Goal: Use online tool/utility

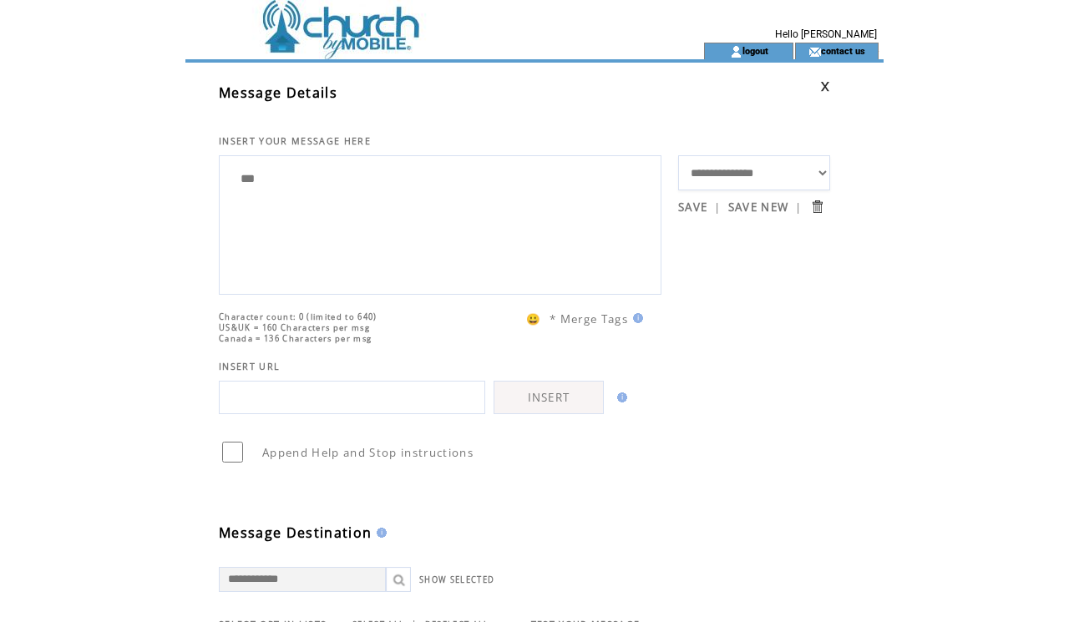
scroll to position [483, 0]
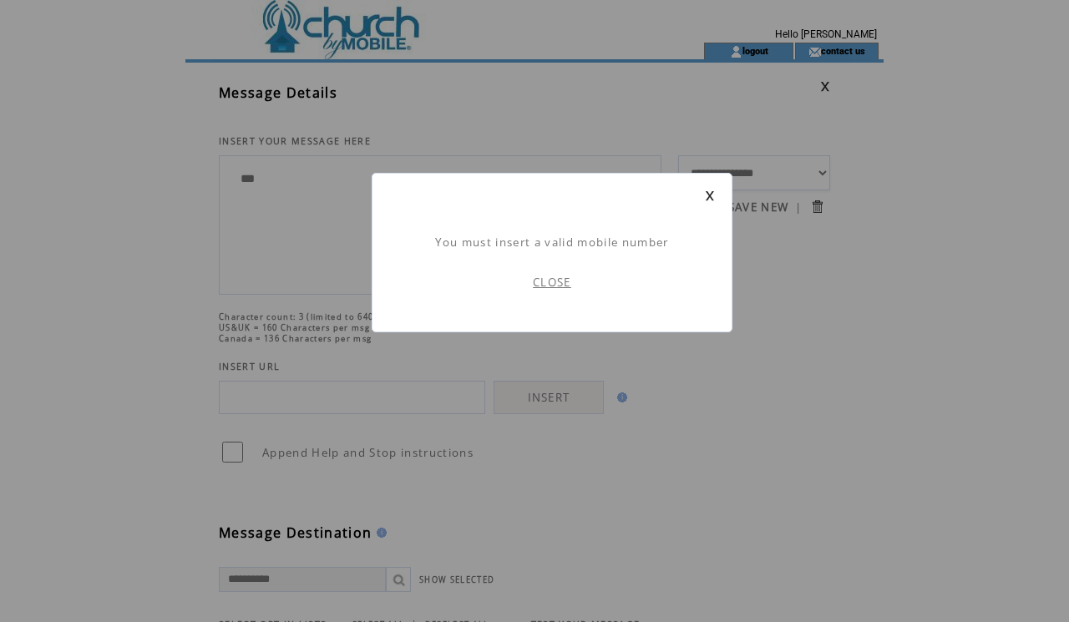
scroll to position [1, 0]
drag, startPoint x: 690, startPoint y: 206, endPoint x: 698, endPoint y: 200, distance: 9.5
click at [692, 204] on td at bounding box center [552, 209] width 326 height 17
click at [712, 194] on link at bounding box center [710, 195] width 10 height 11
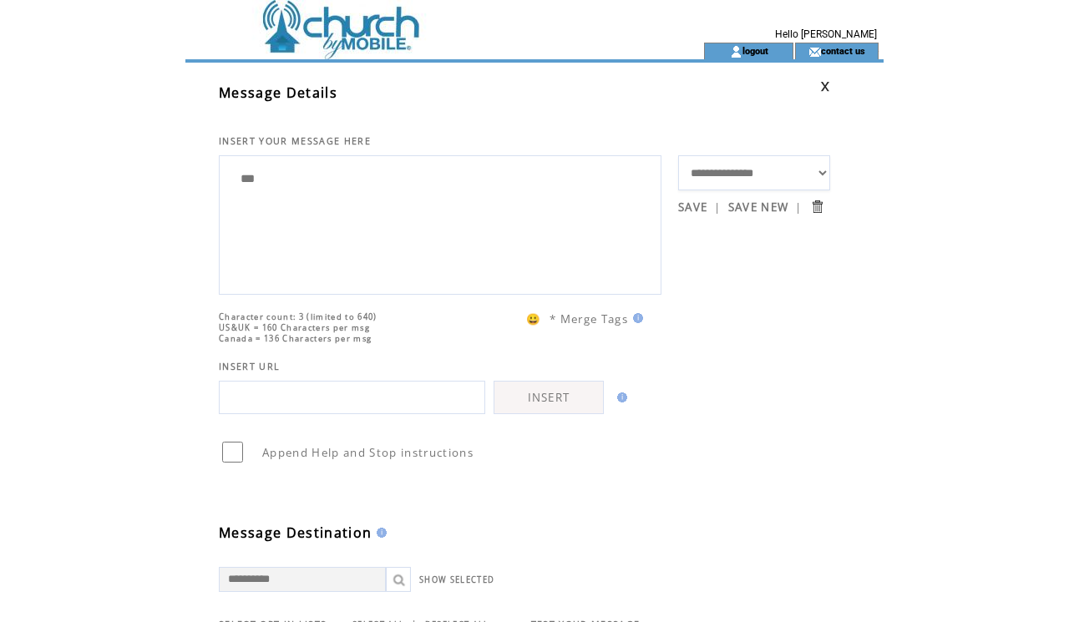
scroll to position [1, 0]
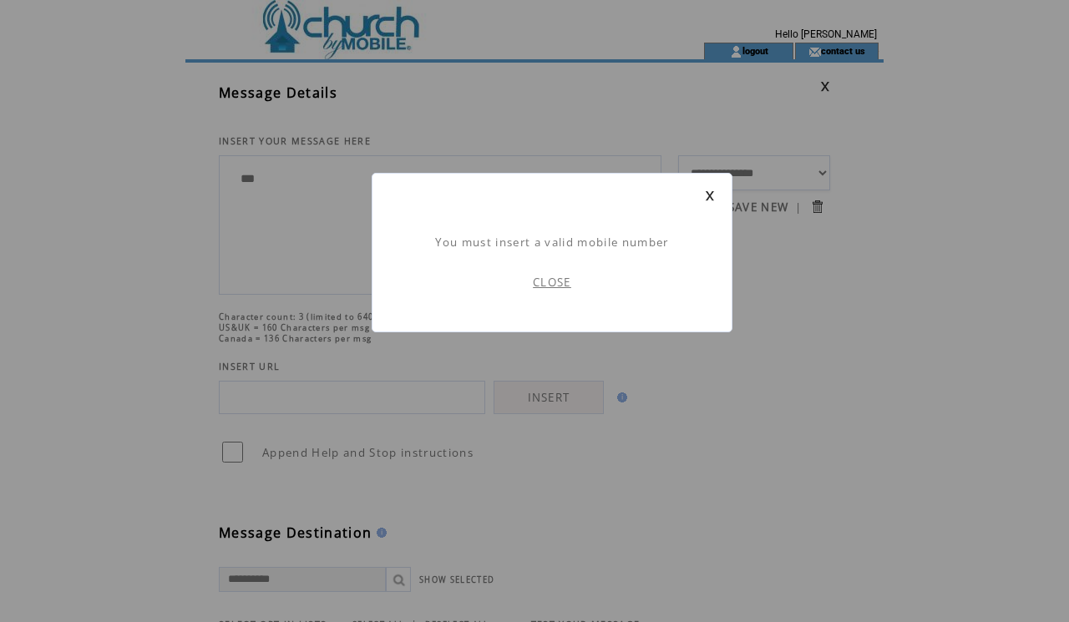
scroll to position [1, 0]
